Goal: Information Seeking & Learning: Learn about a topic

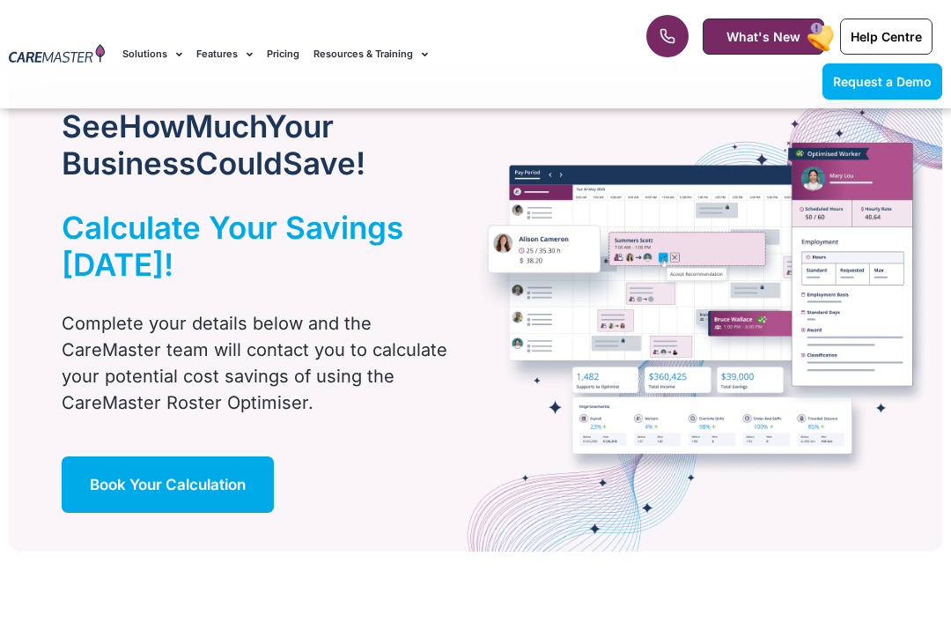
scroll to position [1083, 0]
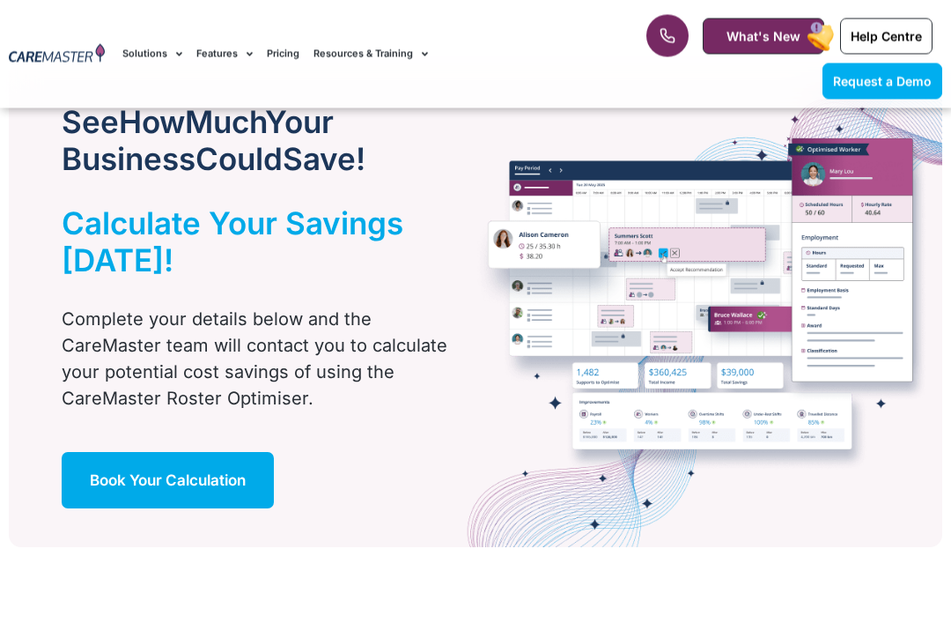
click at [826, 192] on img at bounding box center [704, 306] width 477 height 484
click at [825, 191] on img at bounding box center [704, 306] width 477 height 484
click at [803, 235] on img at bounding box center [704, 306] width 477 height 484
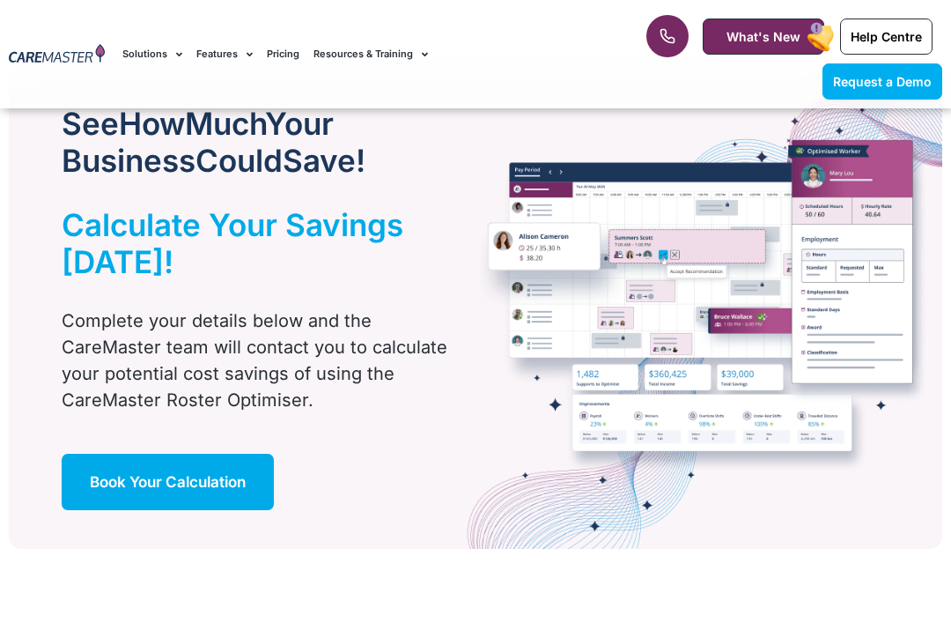
click at [720, 367] on img at bounding box center [704, 307] width 477 height 484
click at [764, 49] on link "What's New" at bounding box center [764, 37] width 122 height 36
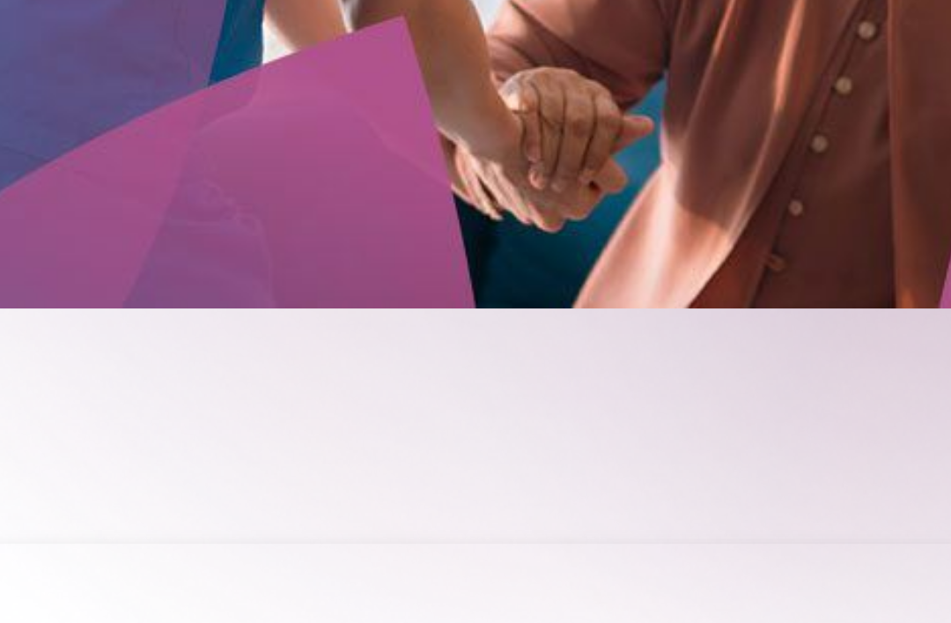
click at [485, 87] on img at bounding box center [701, 156] width 432 height 270
click at [485, 86] on img at bounding box center [701, 156] width 432 height 270
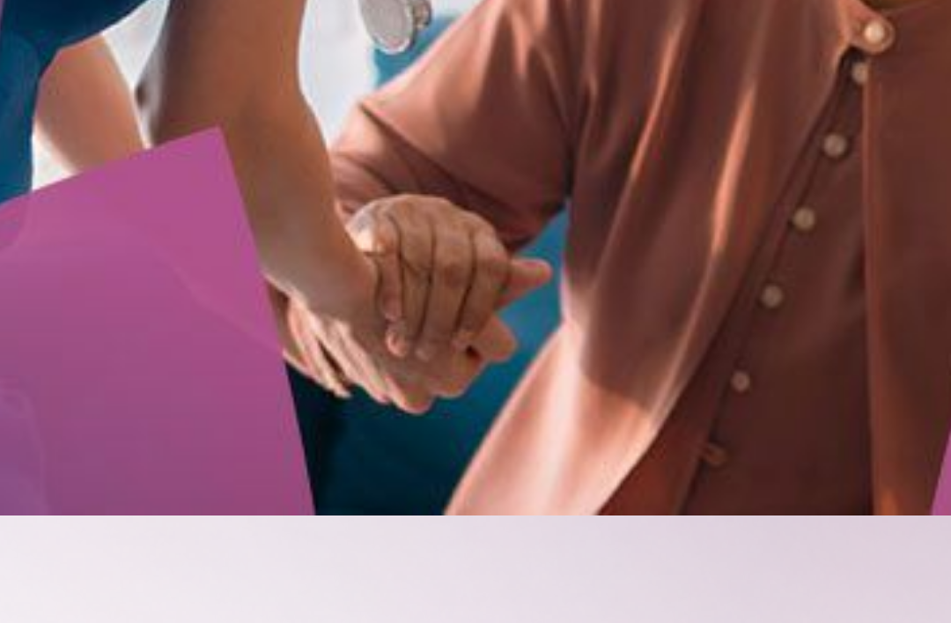
click at [485, 77] on img at bounding box center [701, 156] width 432 height 270
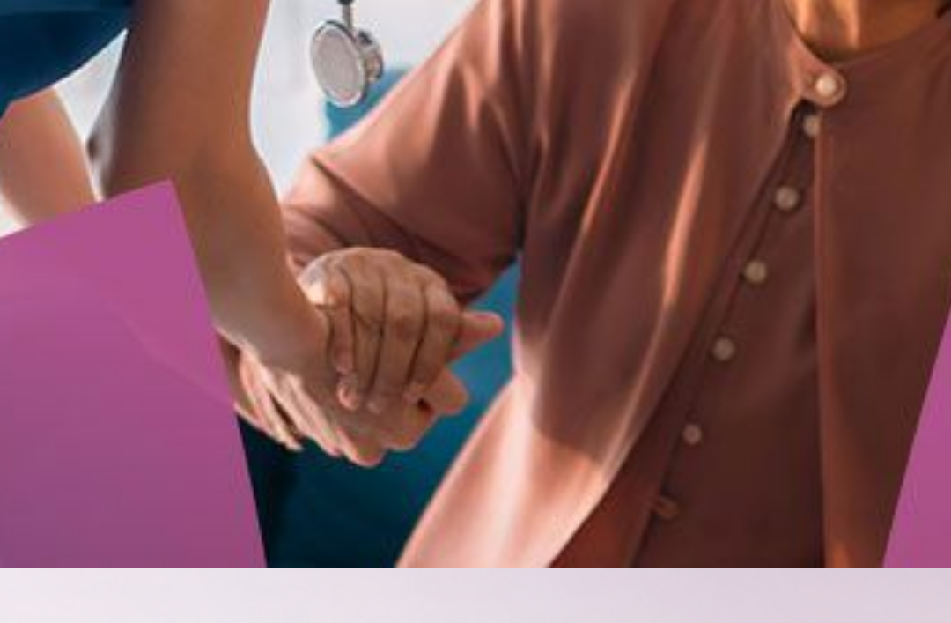
click at [485, 47] on img at bounding box center [701, 156] width 432 height 270
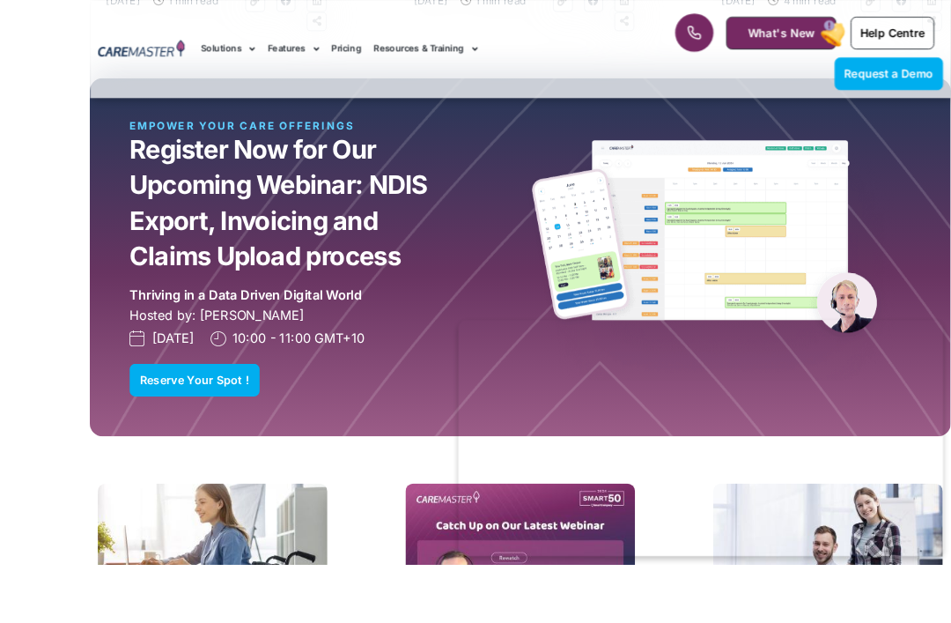
scroll to position [2068, 0]
